Goal: Find specific page/section: Find specific page/section

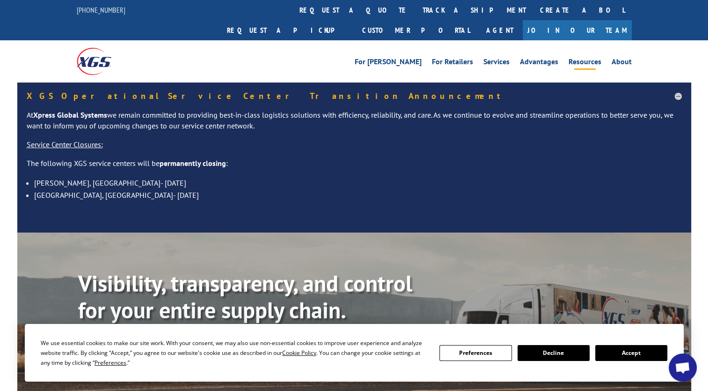
click at [586, 58] on link "Resources" at bounding box center [585, 63] width 33 height 10
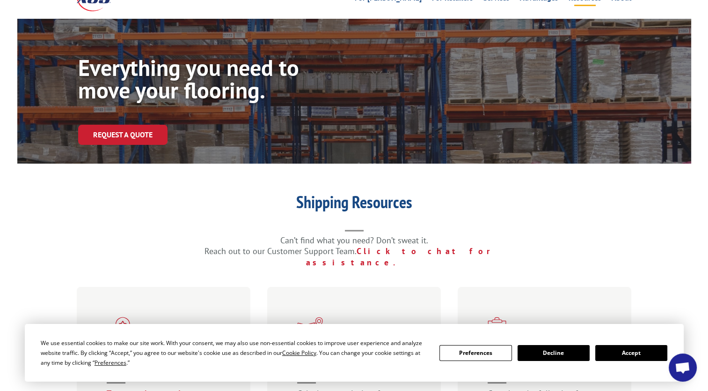
scroll to position [187, 0]
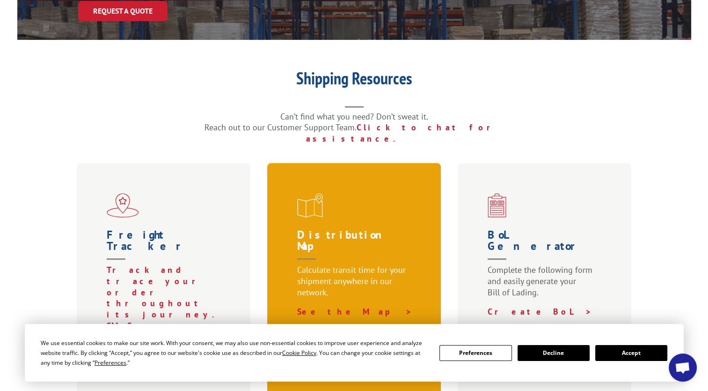
click at [393, 229] on h1 "Distribution Map" at bounding box center [356, 246] width 118 height 35
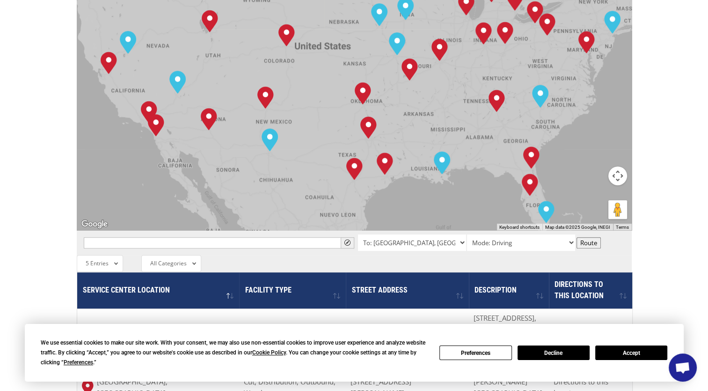
scroll to position [702, 0]
